Goal: Find specific page/section: Find specific page/section

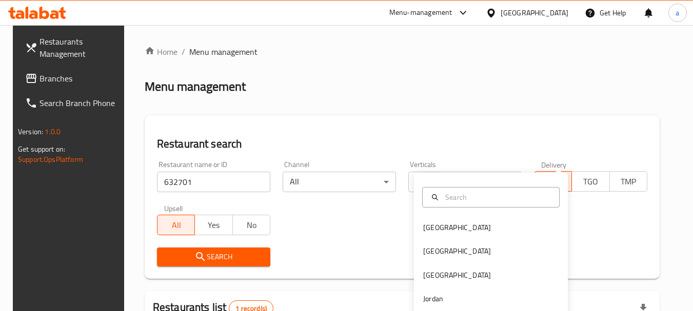
scroll to position [146, 0]
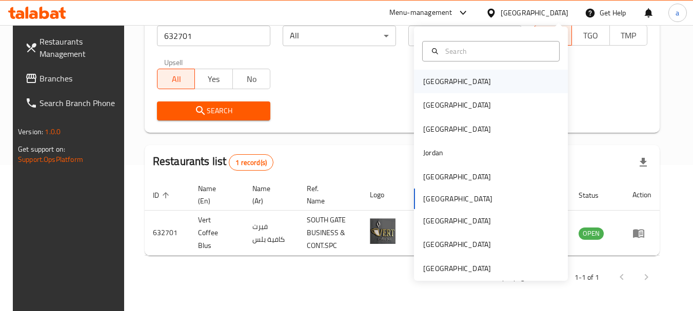
click at [434, 82] on div "[GEOGRAPHIC_DATA]" at bounding box center [457, 81] width 68 height 11
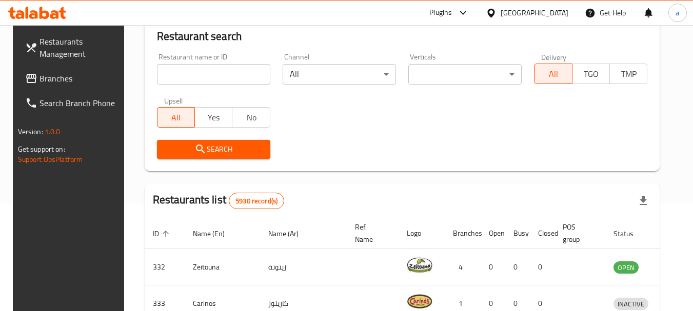
scroll to position [146, 0]
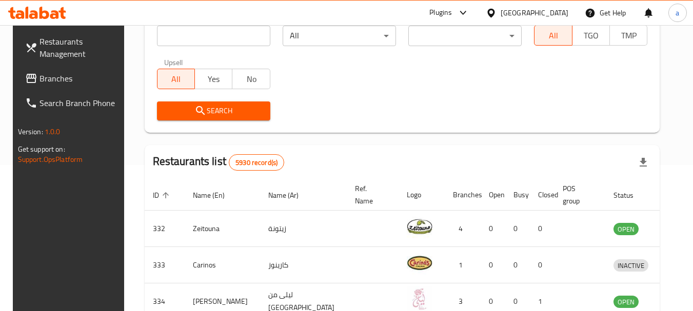
click at [39, 77] on span "Branches" at bounding box center [79, 78] width 81 height 12
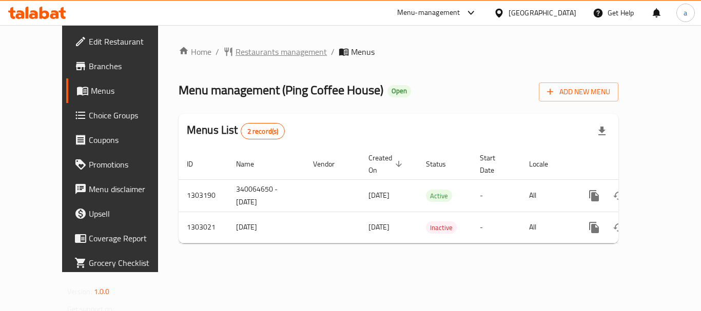
click at [242, 54] on span "Restaurants management" at bounding box center [280, 52] width 91 height 12
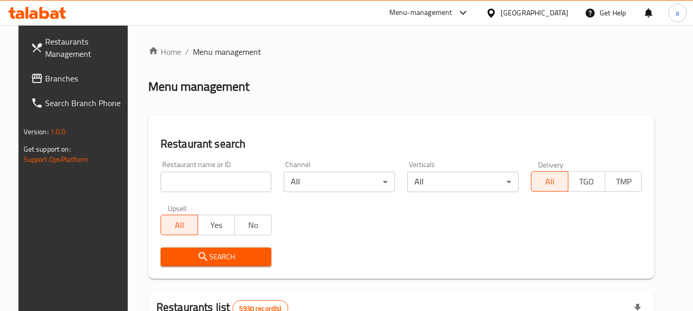
click at [223, 182] on input "search" at bounding box center [216, 182] width 111 height 21
paste input "702646"
type input "702646"
click at [199, 249] on button "Search" at bounding box center [216, 257] width 111 height 19
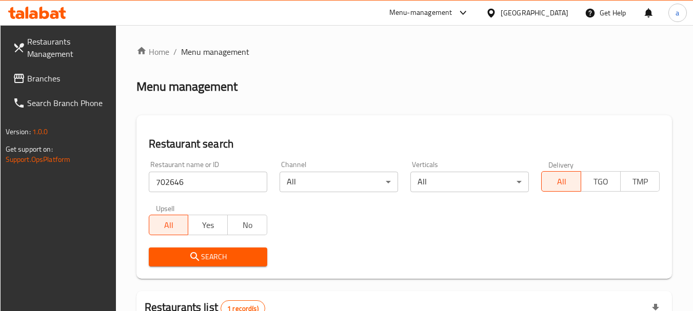
scroll to position [146, 0]
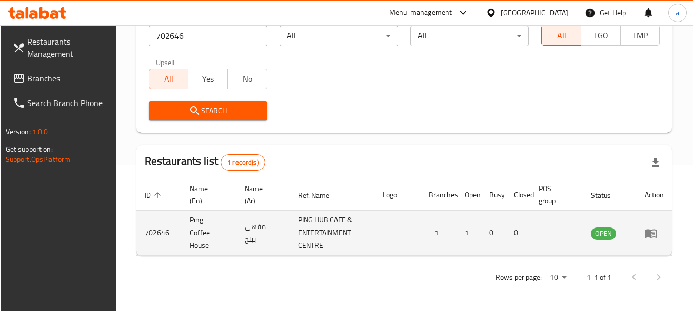
click at [405, 232] on img "enhanced table" at bounding box center [396, 231] width 26 height 26
